Goal: Register for event/course

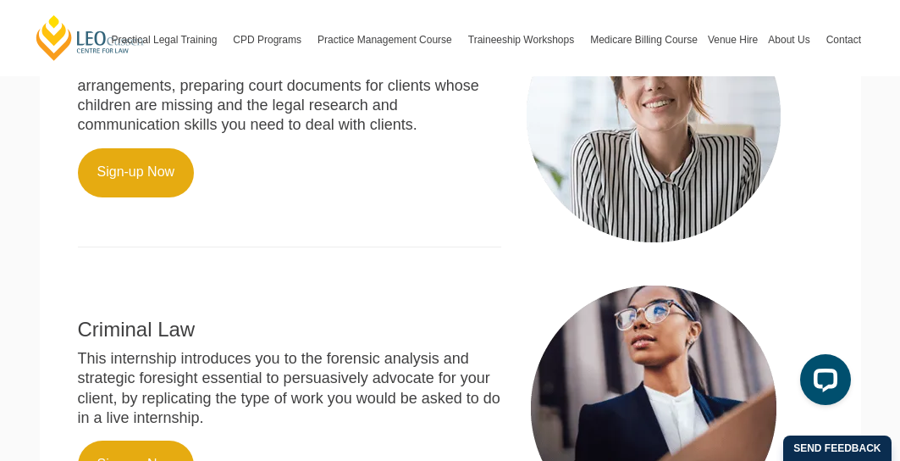
click at [155, 157] on link "Sign-up Now" at bounding box center [136, 172] width 117 height 49
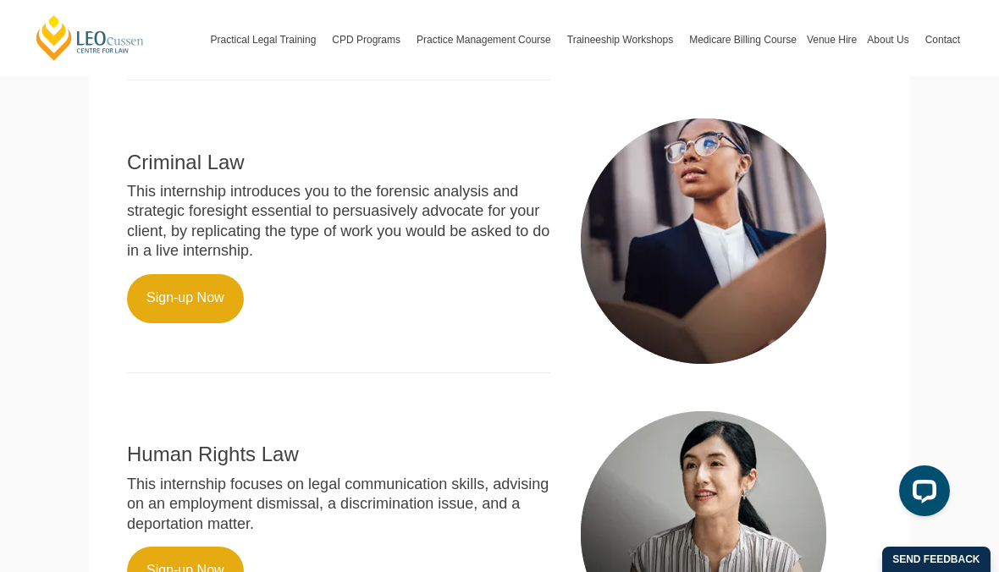
scroll to position [893, 0]
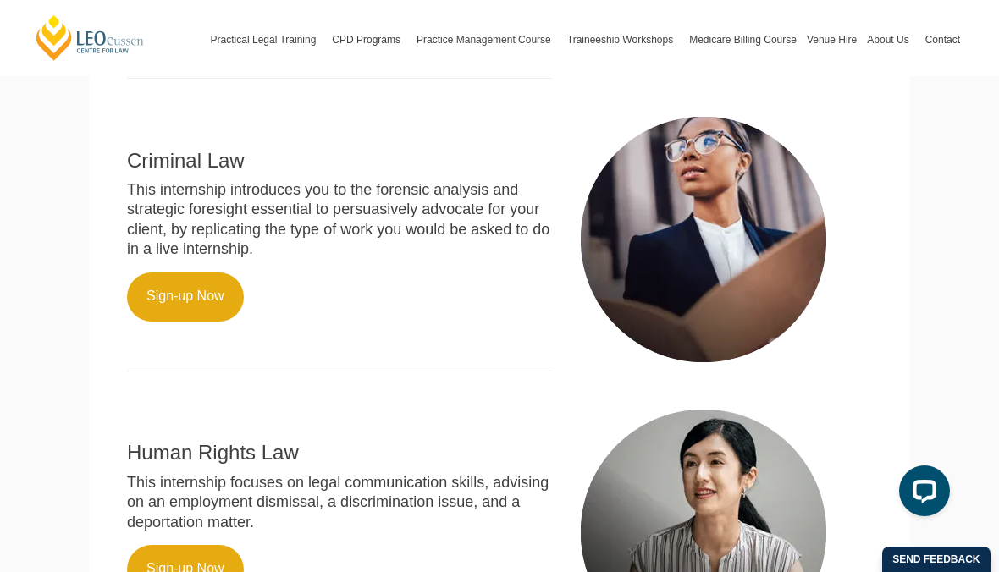
click at [172, 280] on link "Sign-up Now" at bounding box center [185, 297] width 117 height 49
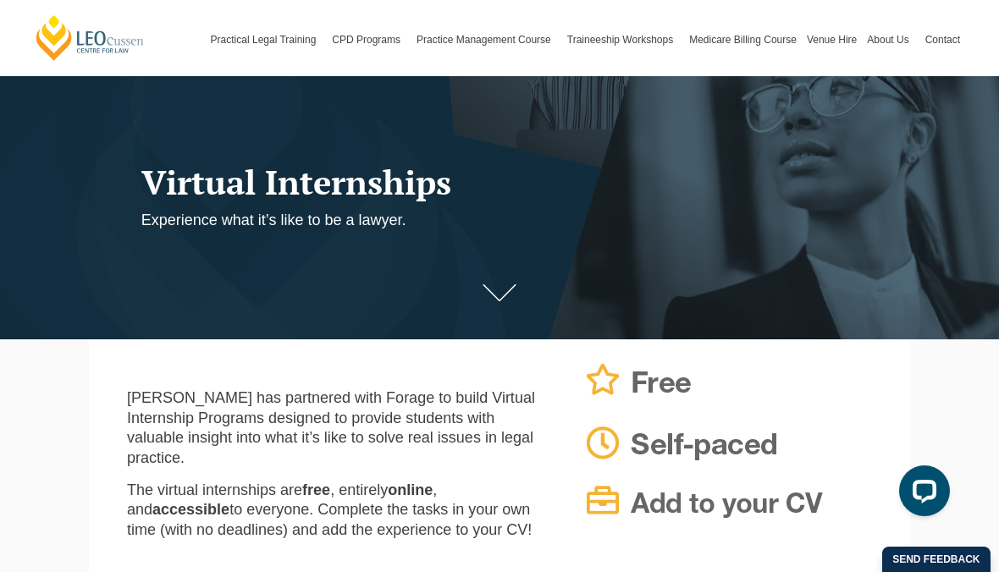
scroll to position [163, 0]
